Goal: Information Seeking & Learning: Find specific fact

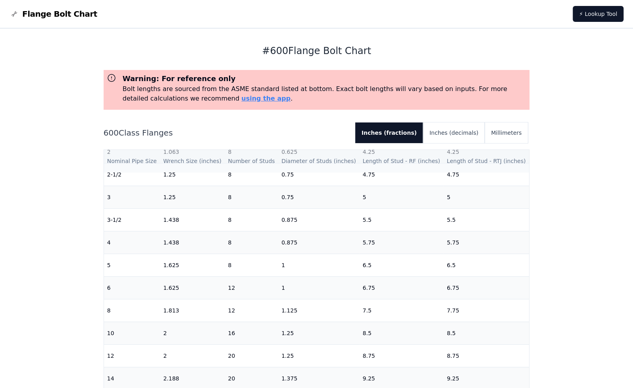
scroll to position [35, 0]
